Goal: Obtain resource: Obtain resource

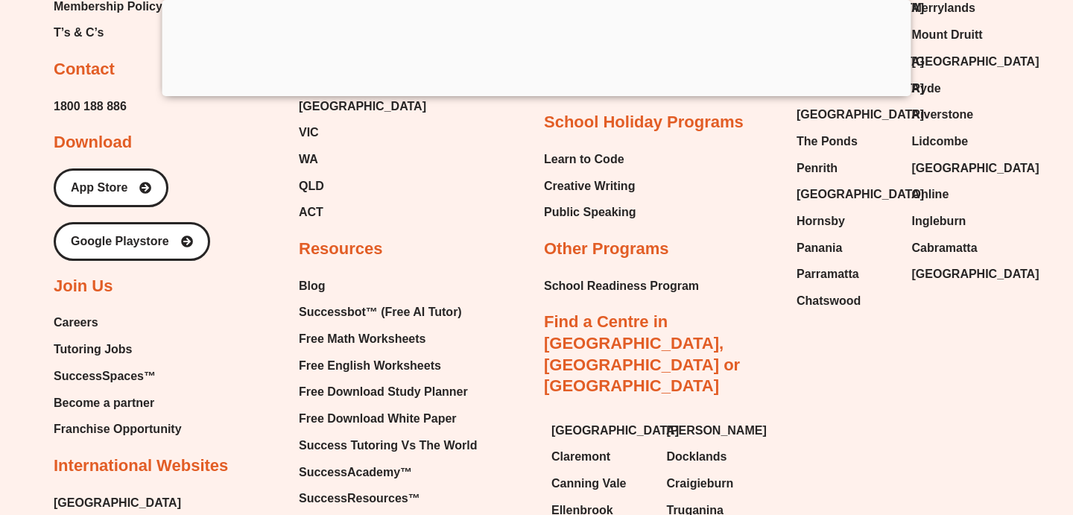
scroll to position [16055, 0]
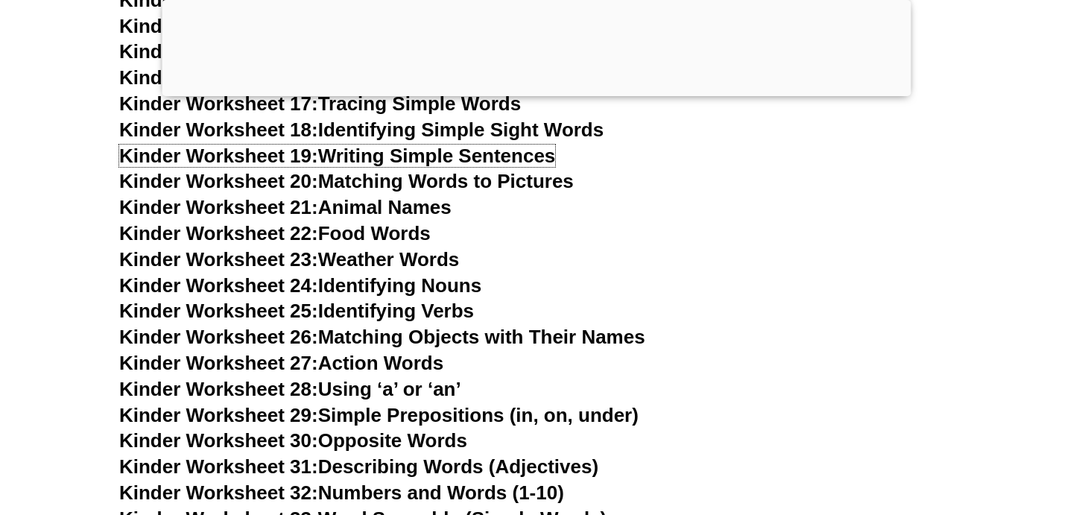
scroll to position [1015, 0]
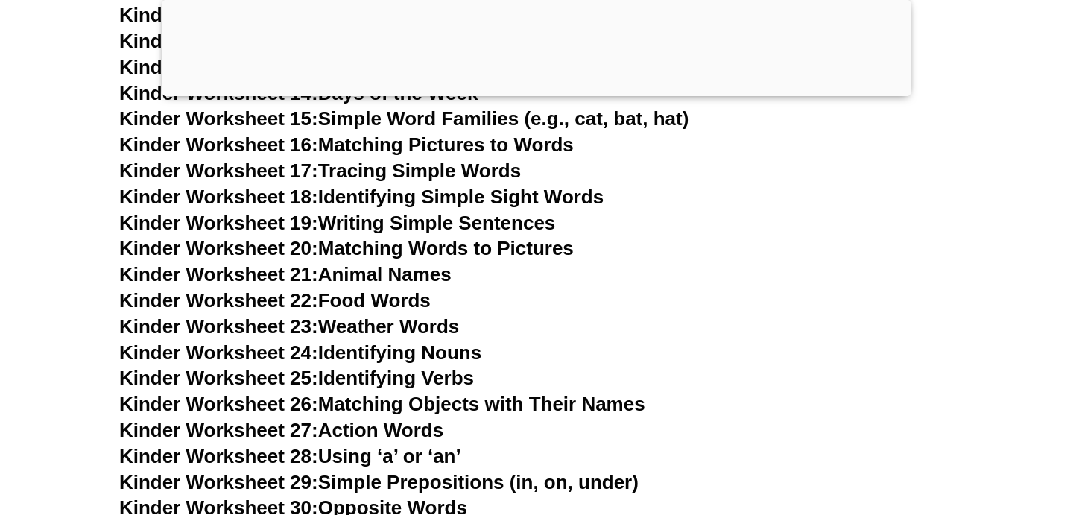
click at [497, 222] on link "Kinder Worksheet 19: Writing Simple Sentences" at bounding box center [337, 223] width 436 height 22
click at [407, 114] on link "Kinder Worksheet 15: Simple Word Families (e.g., cat, bat, hat)" at bounding box center [403, 118] width 569 height 22
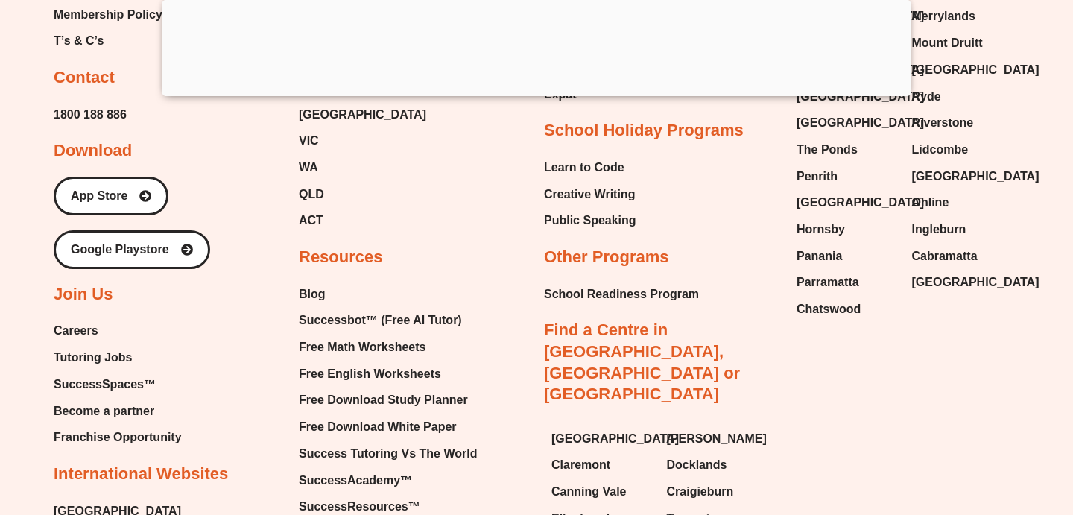
scroll to position [15740, 0]
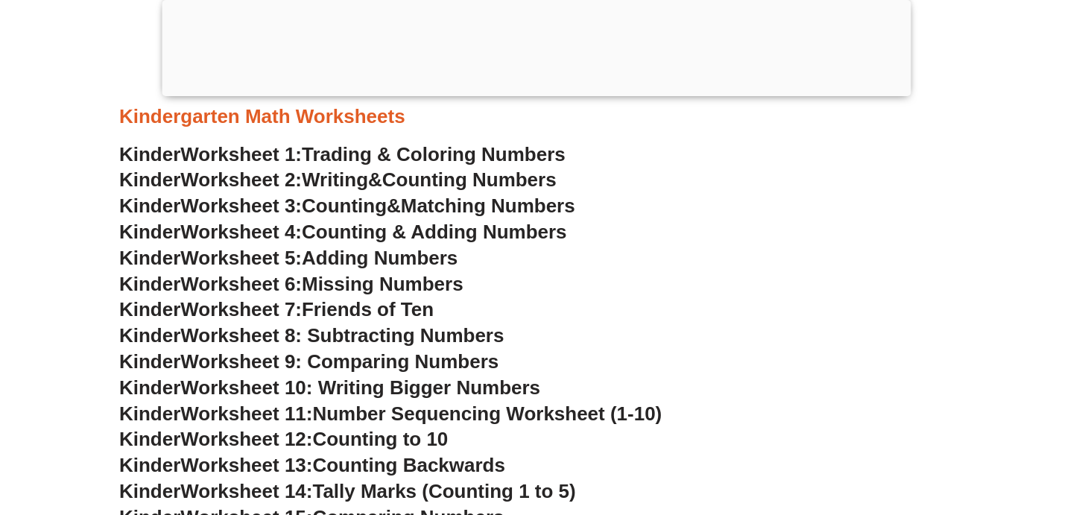
scroll to position [669, 0]
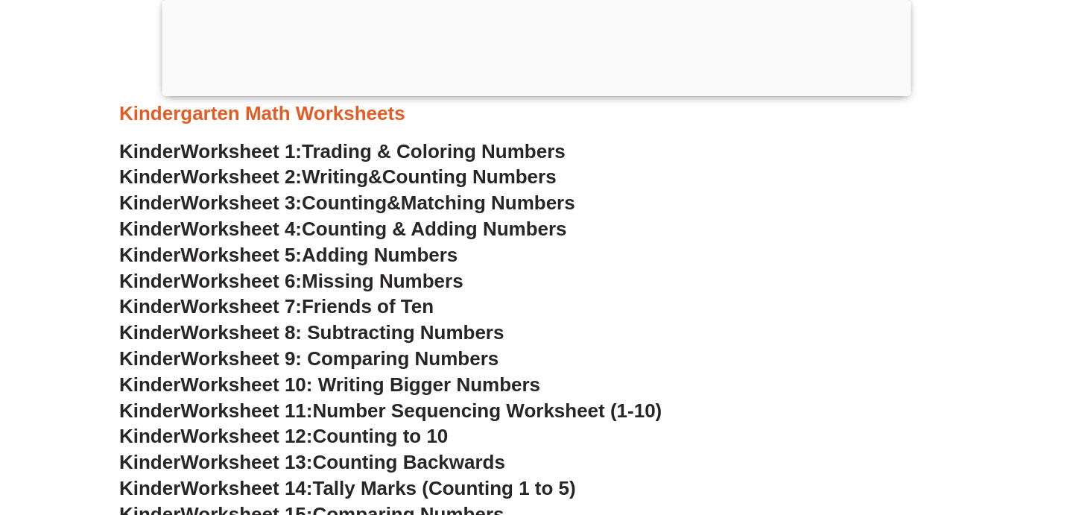
click at [385, 231] on span "Counting & Adding Numbers" at bounding box center [434, 229] width 265 height 22
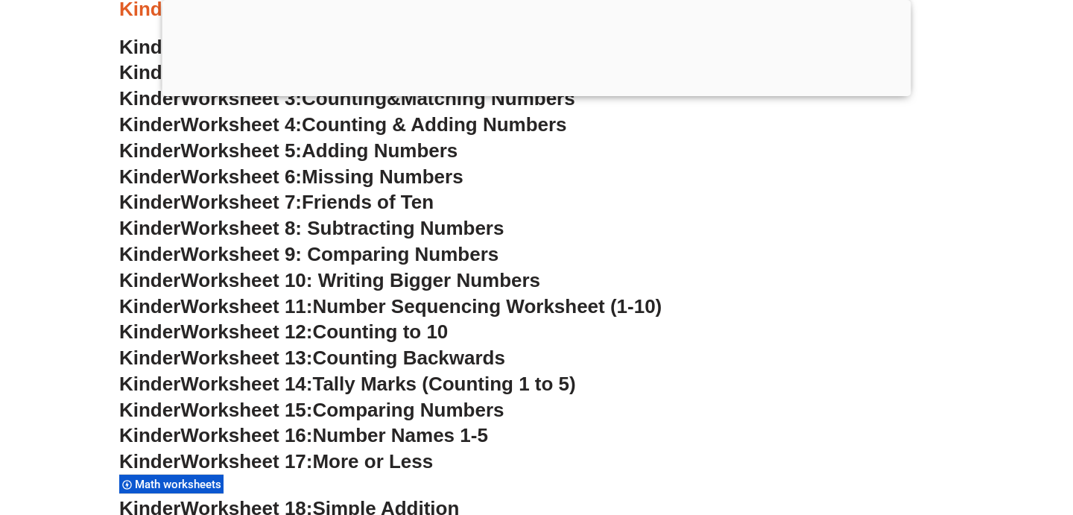
scroll to position [774, 0]
click at [386, 151] on span "Adding Numbers" at bounding box center [380, 150] width 156 height 22
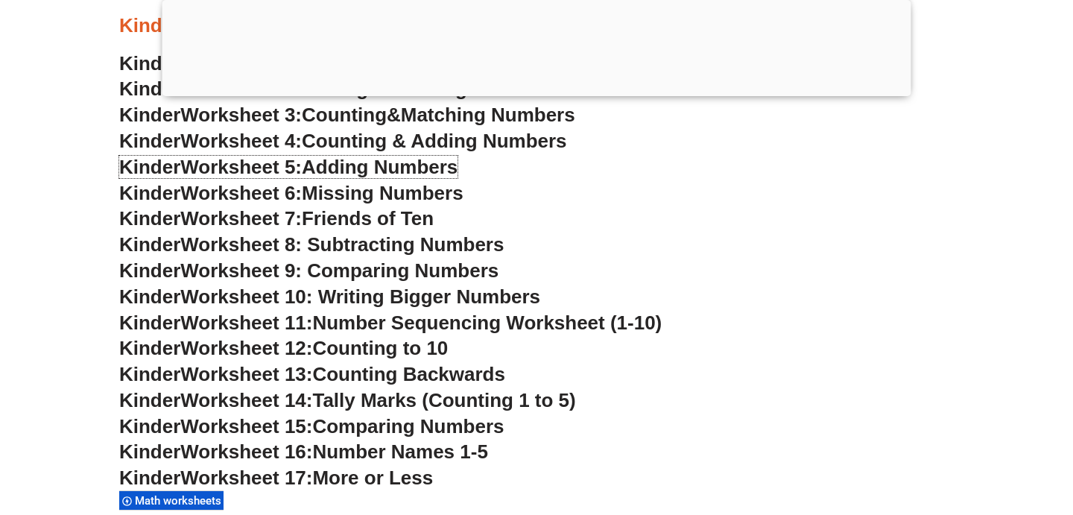
scroll to position [765, 0]
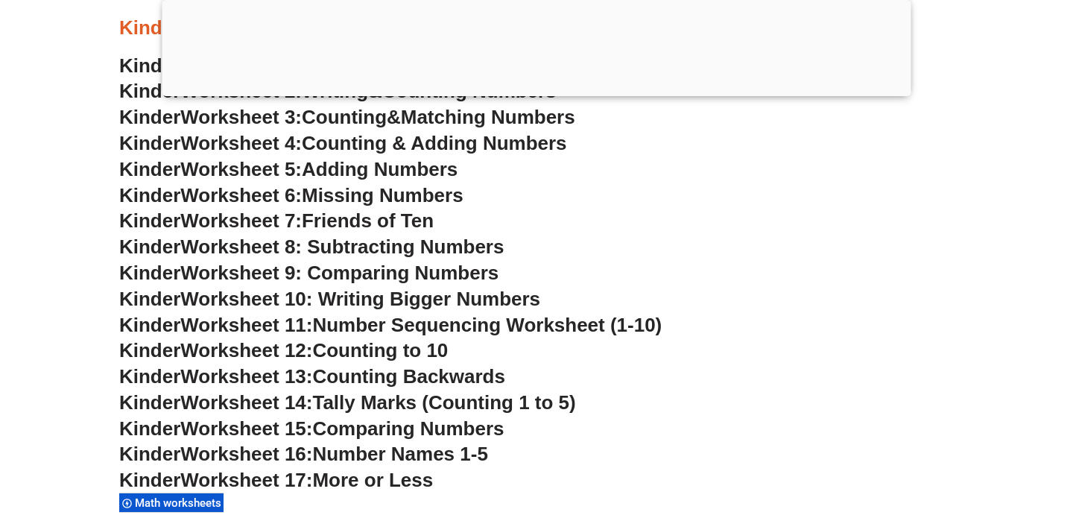
click at [438, 195] on span "Missing Numbers" at bounding box center [383, 195] width 162 height 22
click at [410, 225] on span "Friends of Ten" at bounding box center [368, 220] width 132 height 22
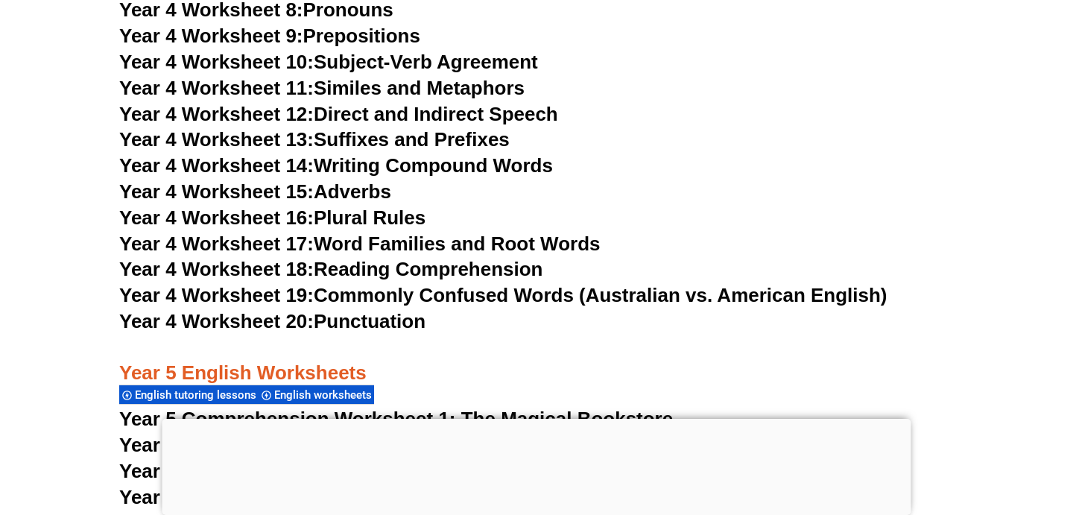
scroll to position [6688, 0]
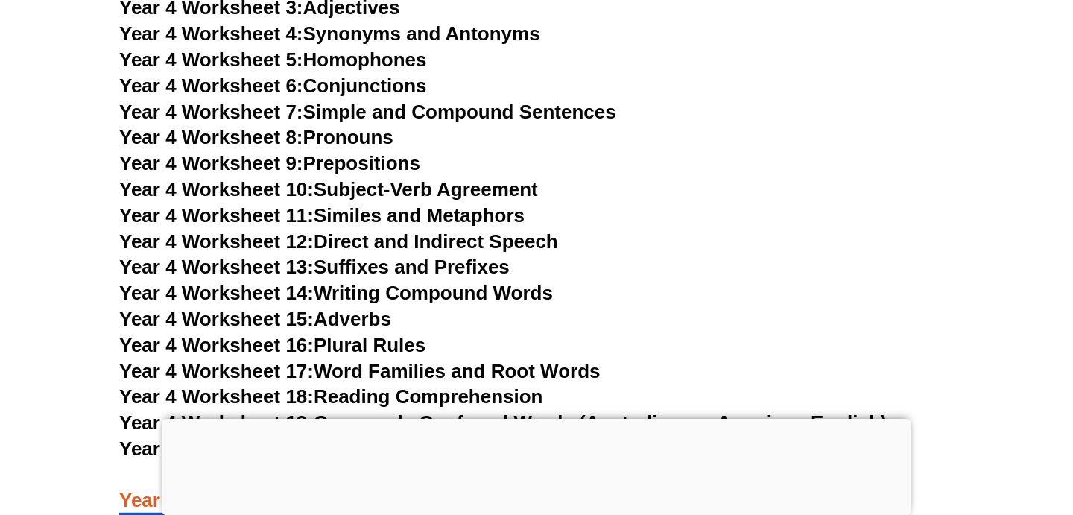
scroll to position [6551, 0]
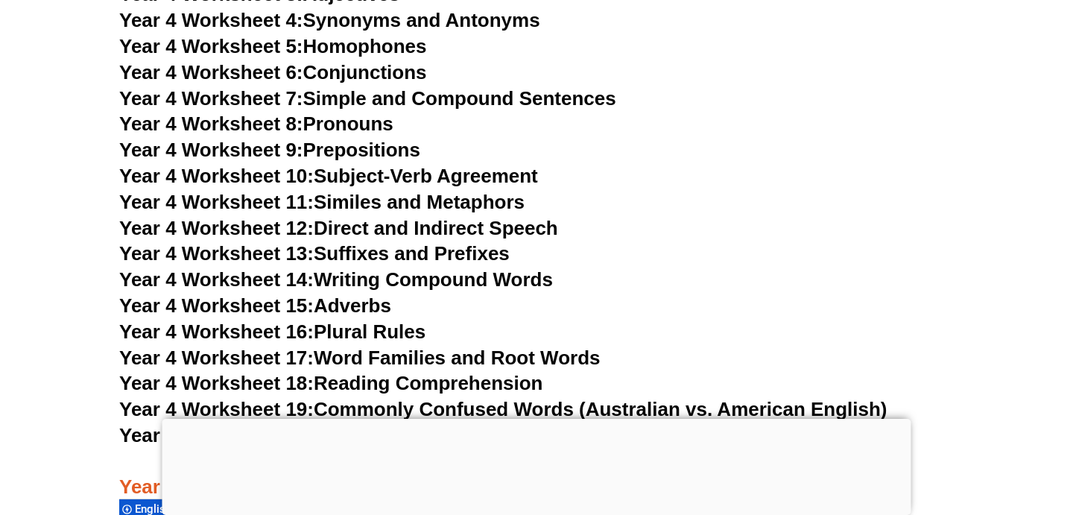
click at [386, 77] on link "Year 4 Worksheet 6: Conjunctions" at bounding box center [273, 72] width 308 height 22
click at [401, 95] on link "Year 4 Worksheet 7: Simple and Compound Sentences" at bounding box center [367, 98] width 497 height 22
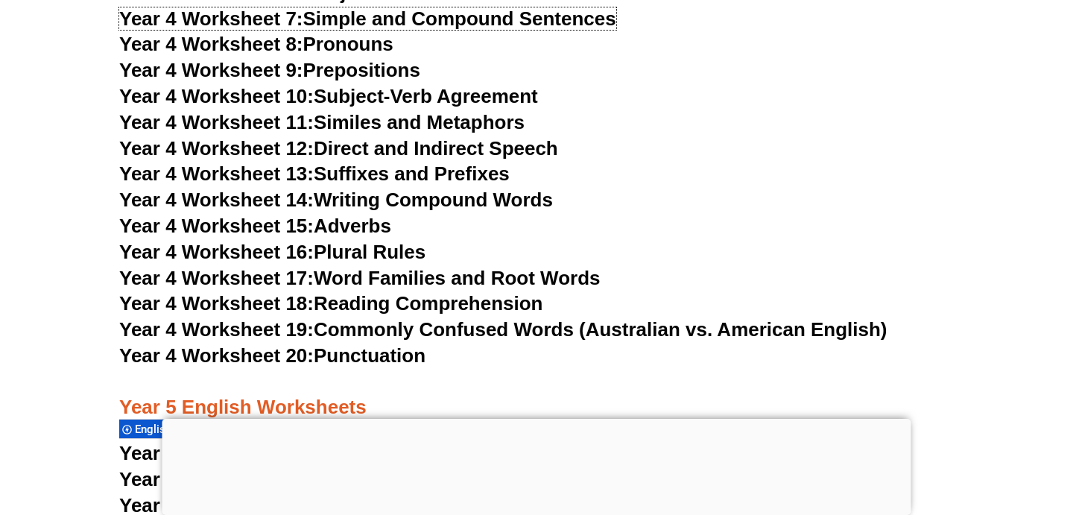
scroll to position [6643, 0]
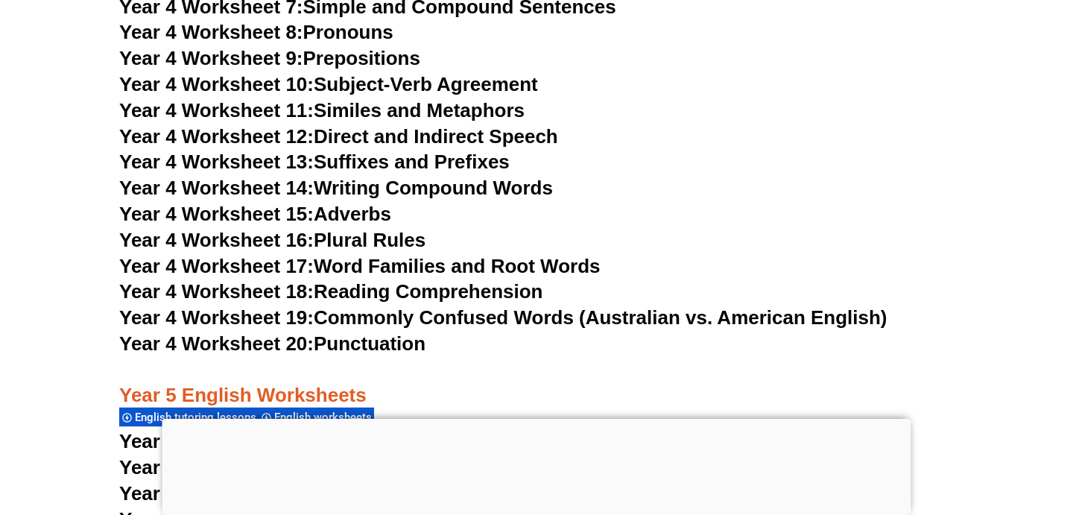
click at [329, 40] on link "Year 4 Worksheet 8: Pronouns" at bounding box center [256, 32] width 274 height 22
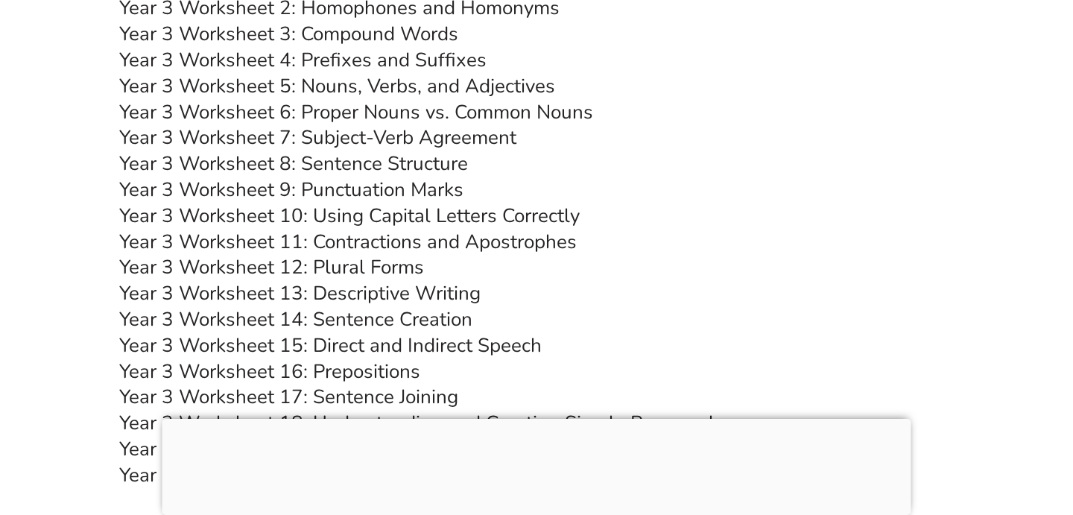
scroll to position [5406, 0]
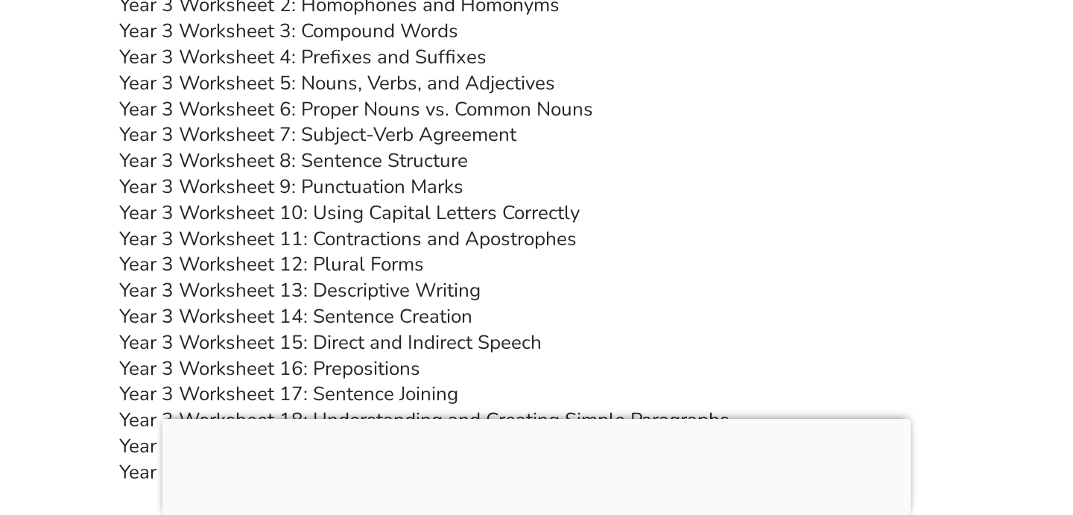
click at [432, 37] on link "Year 3 Worksheet 3: Compound Words" at bounding box center [288, 31] width 339 height 26
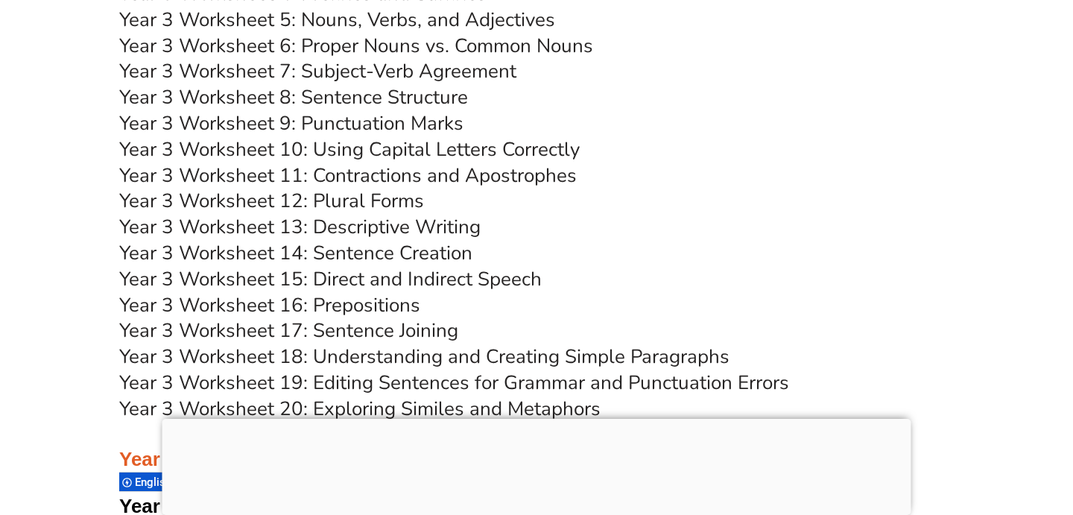
scroll to position [5470, 0]
click at [463, 15] on link "Year 3 Worksheet 5: Nouns, Verbs, and Adjectives" at bounding box center [337, 19] width 436 height 26
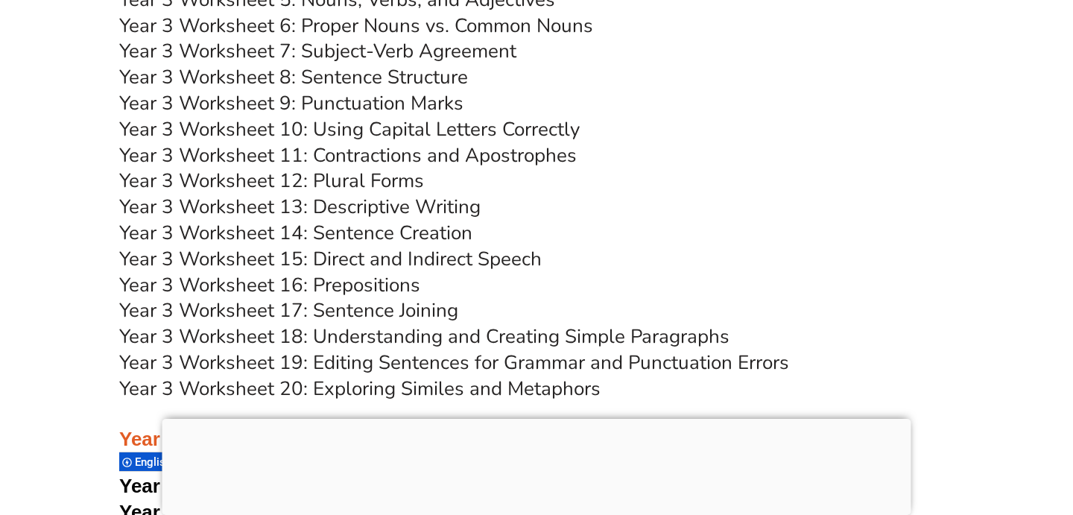
scroll to position [5703, 0]
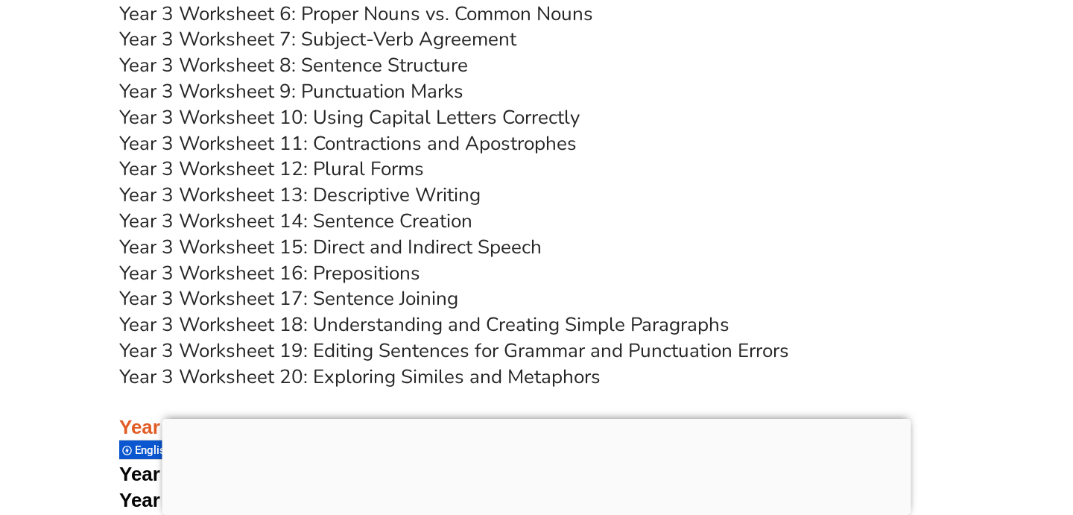
click at [495, 17] on link "Year 3 Worksheet 6: Proper Nouns vs. Common Nouns" at bounding box center [356, 14] width 474 height 26
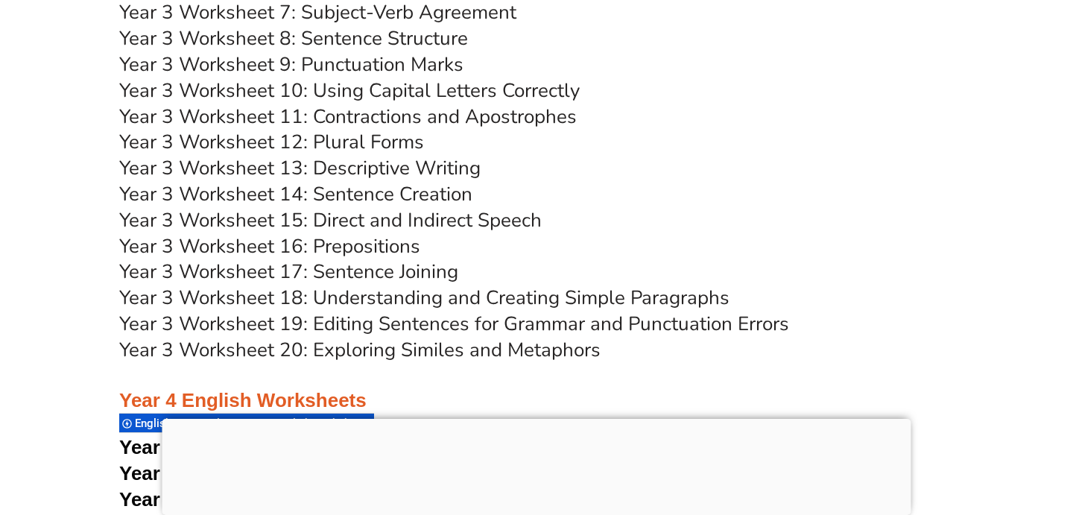
scroll to position [5727, 0]
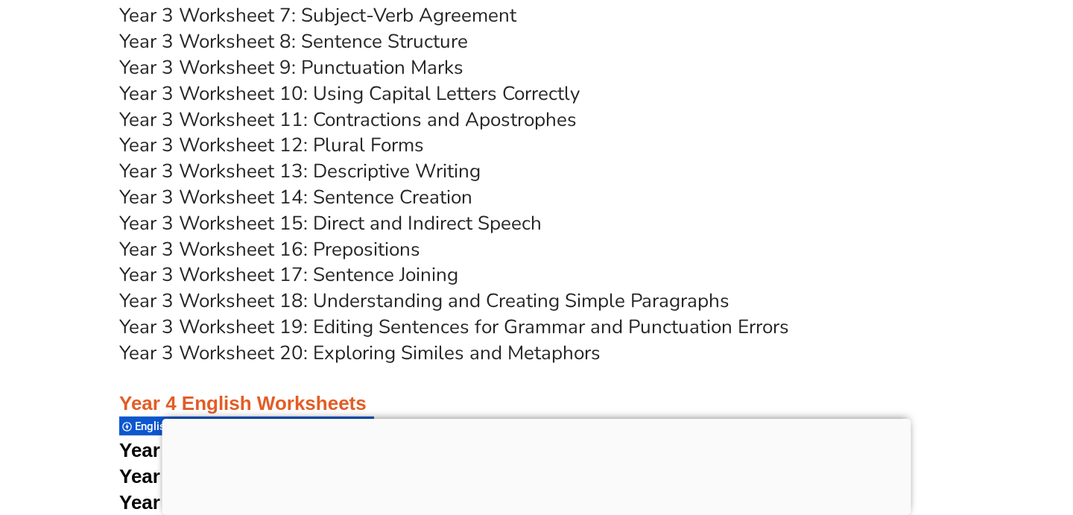
click at [431, 42] on link "Year 3 Worksheet 8: Sentence Structure" at bounding box center [293, 41] width 349 height 26
click at [418, 67] on link "Year 3 Worksheet 9: Punctuation Marks" at bounding box center [291, 67] width 344 height 26
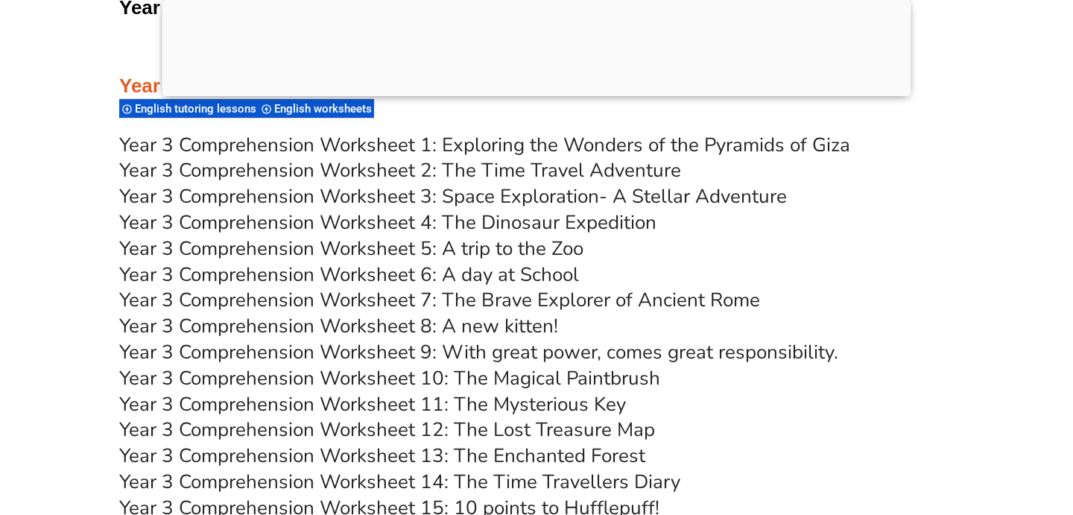
scroll to position [4612, 0]
click at [483, 168] on link "Year 3 Comprehension Worksheet 2: The Time Travel Adventure" at bounding box center [400, 171] width 562 height 26
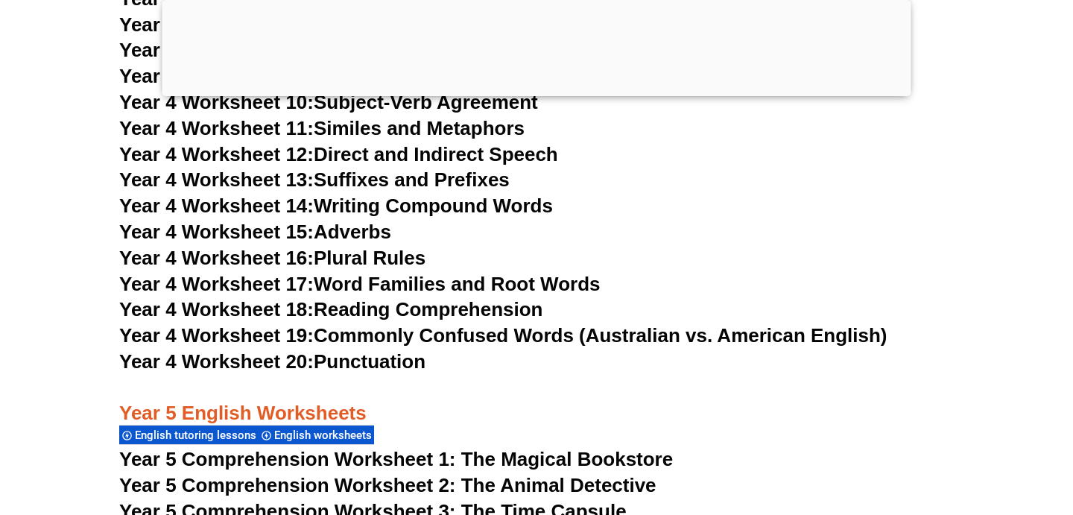
scroll to position [6512, 0]
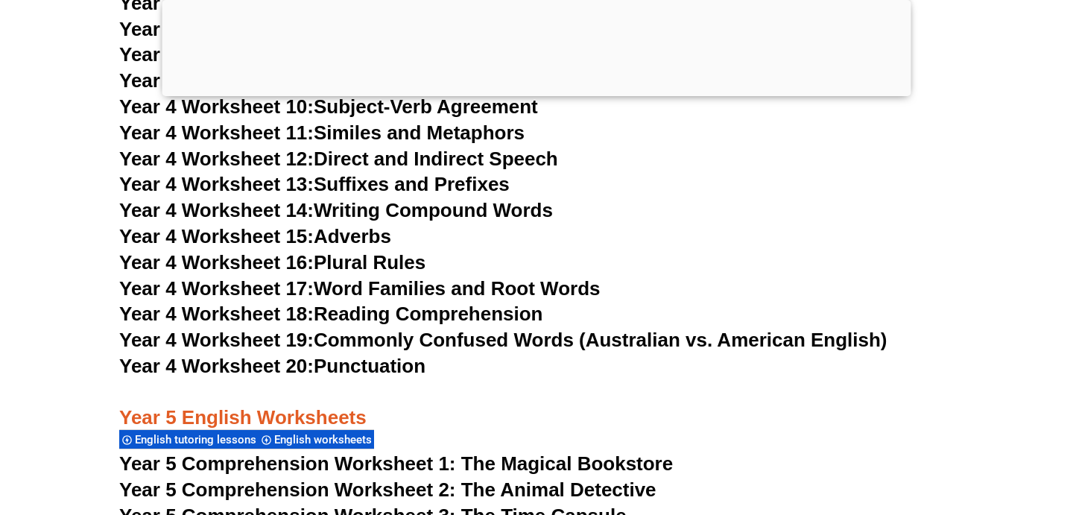
click at [465, 320] on link "Year 4 Worksheet 18: Reading Comprehension" at bounding box center [330, 314] width 423 height 22
